Goal: Task Accomplishment & Management: Use online tool/utility

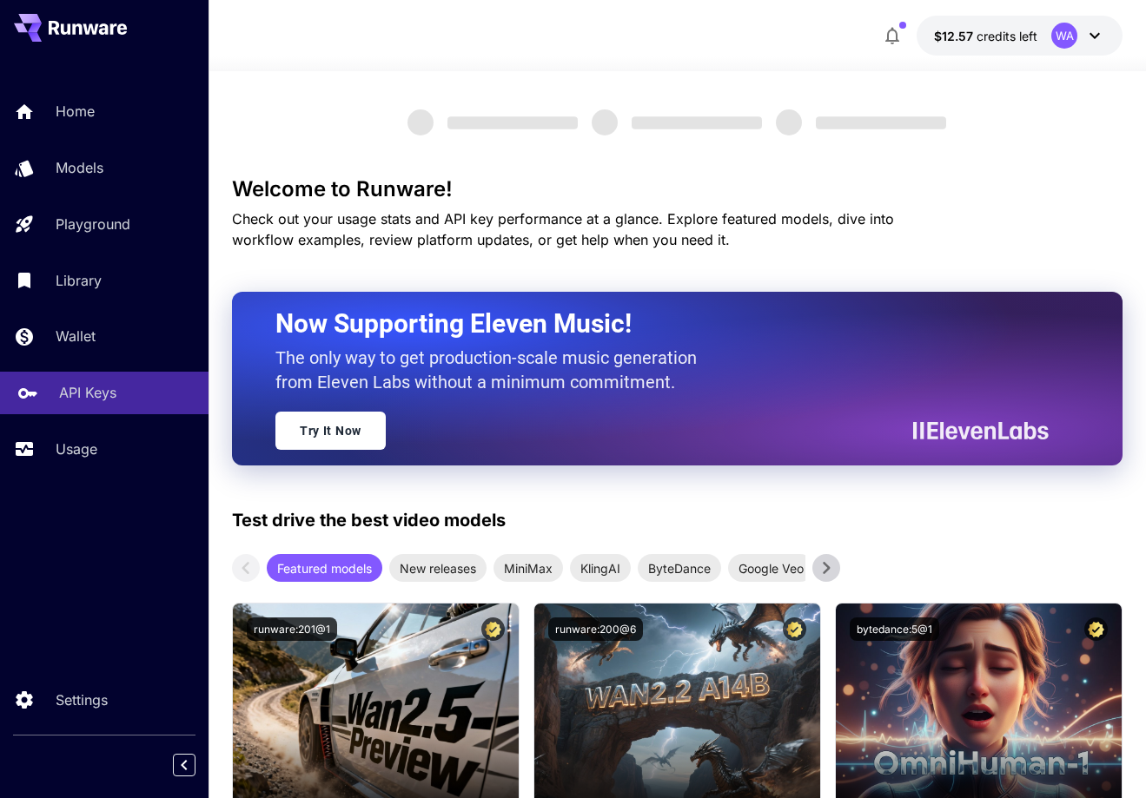
click at [89, 391] on p "API Keys" at bounding box center [87, 392] width 57 height 21
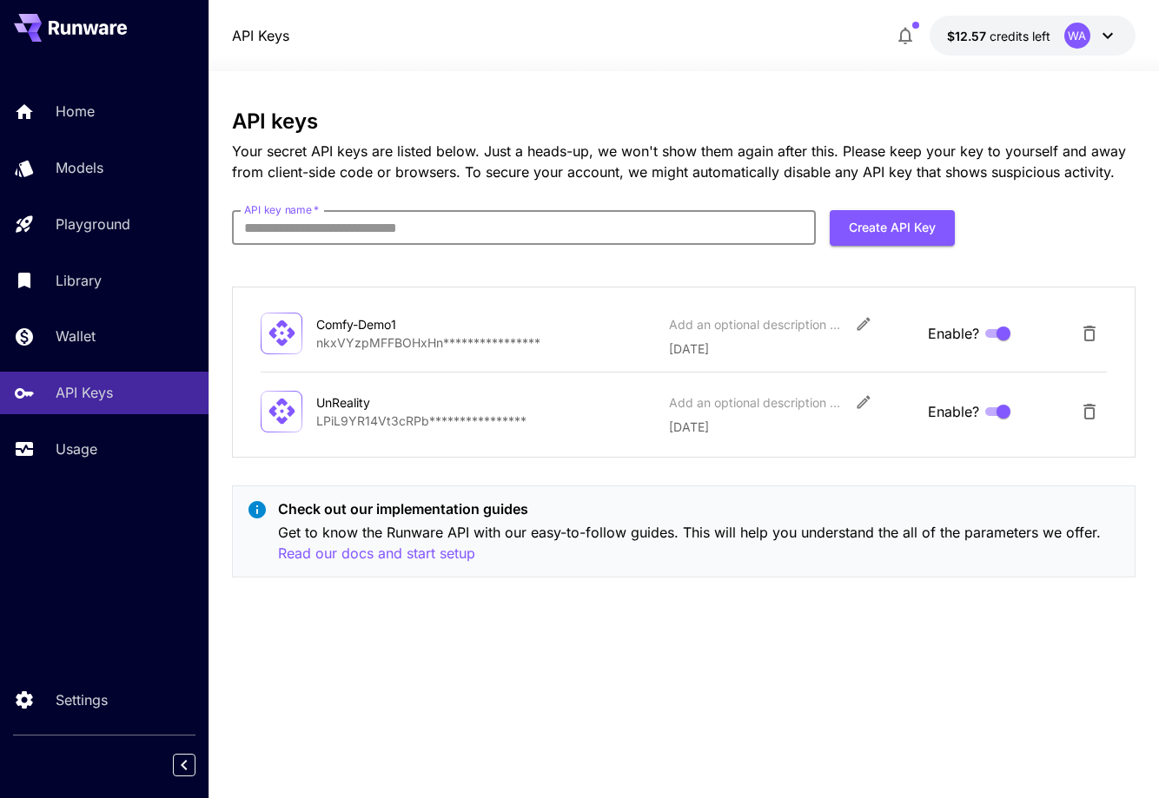
drag, startPoint x: 567, startPoint y: 213, endPoint x: 567, endPoint y: 230, distance: 17.4
click at [567, 213] on input "API key name   *" at bounding box center [523, 227] width 583 height 35
type input "*"
type input "**********"
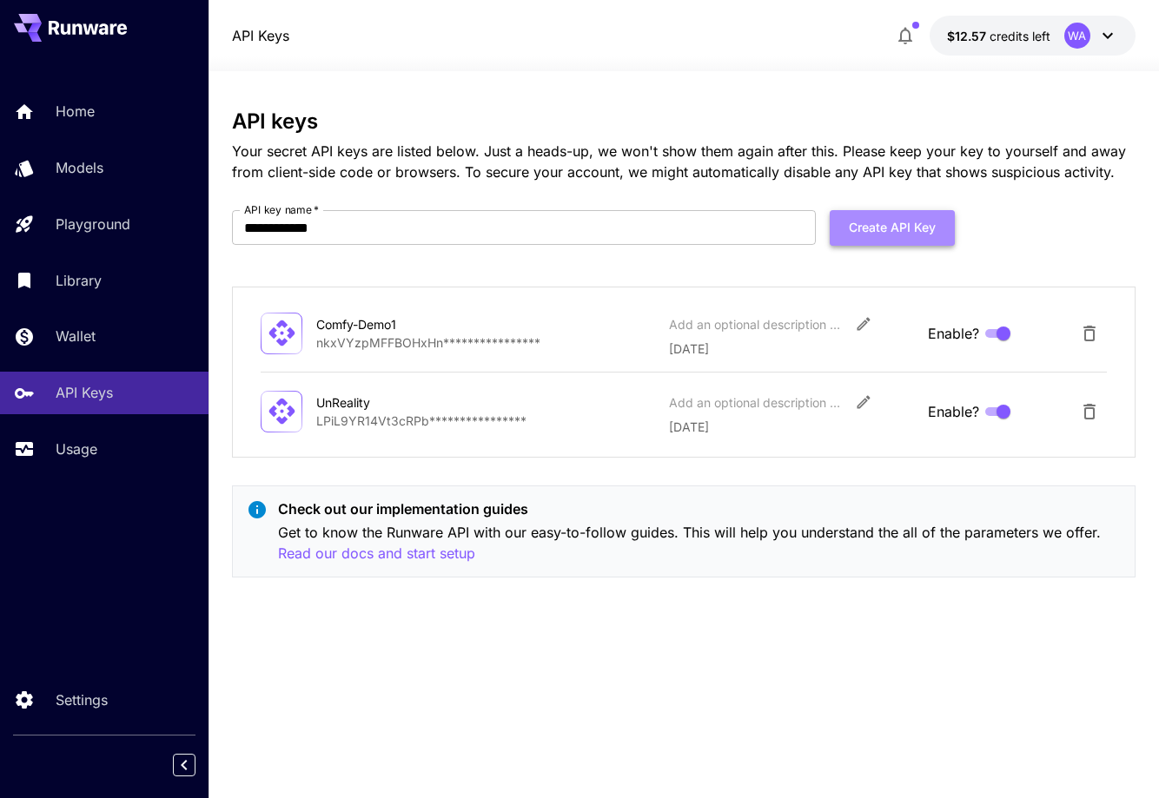
click at [894, 219] on button "Create API Key" at bounding box center [892, 228] width 125 height 36
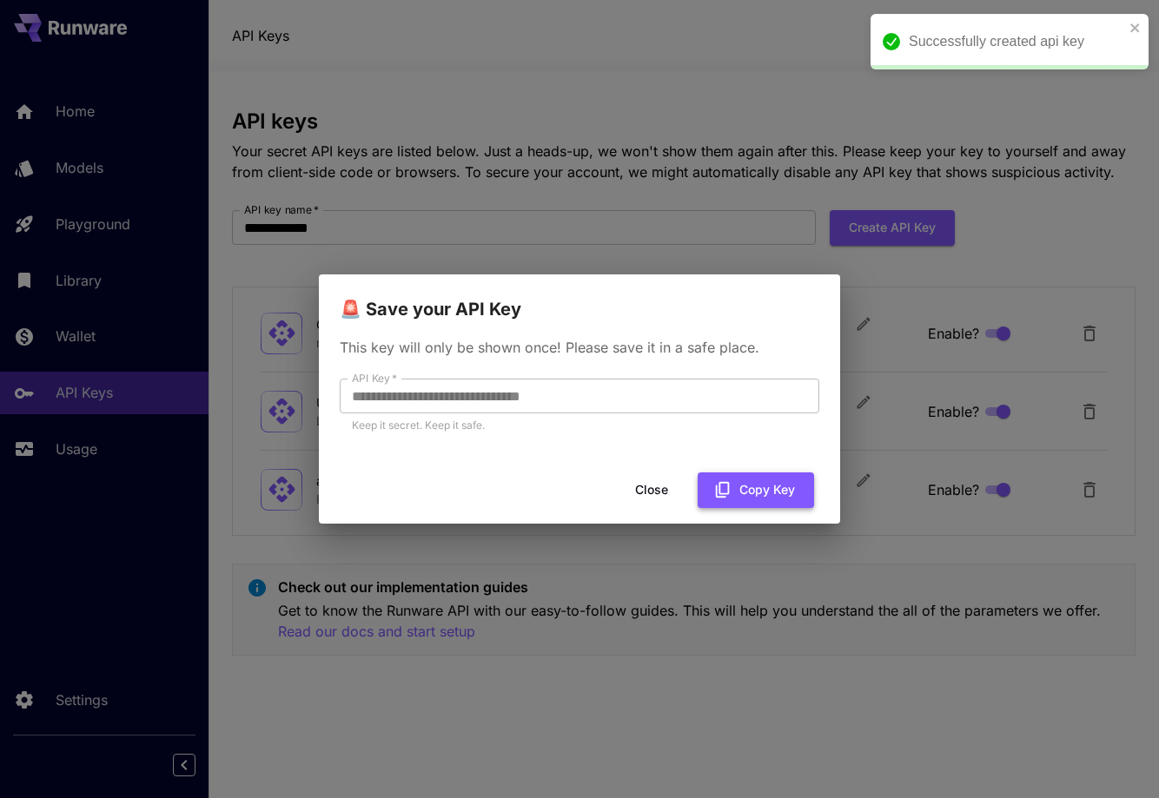
click at [733, 488] on button "Copy Key" at bounding box center [756, 491] width 116 height 36
click at [813, 346] on p "This key will only be shown once! Please save it in a safe place." at bounding box center [580, 347] width 480 height 21
click at [625, 486] on button "Close" at bounding box center [651, 491] width 78 height 36
